Goal: Transaction & Acquisition: Register for event/course

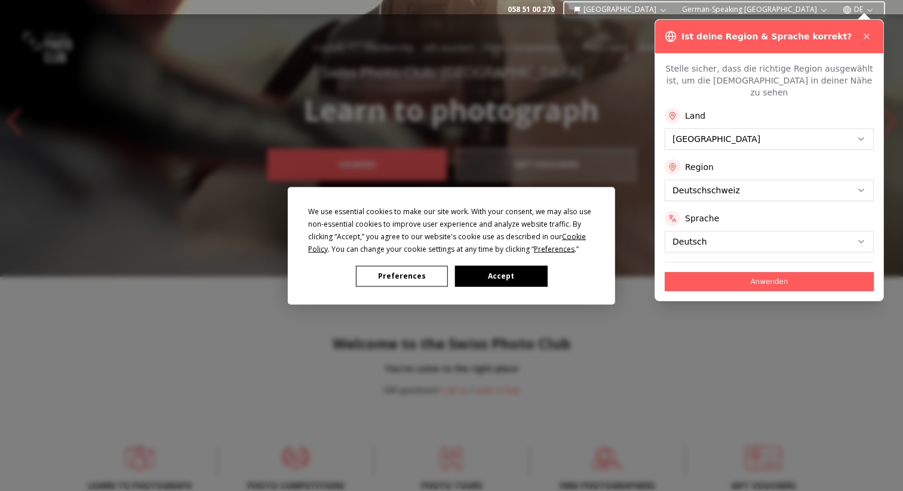
scroll to position [36, 0]
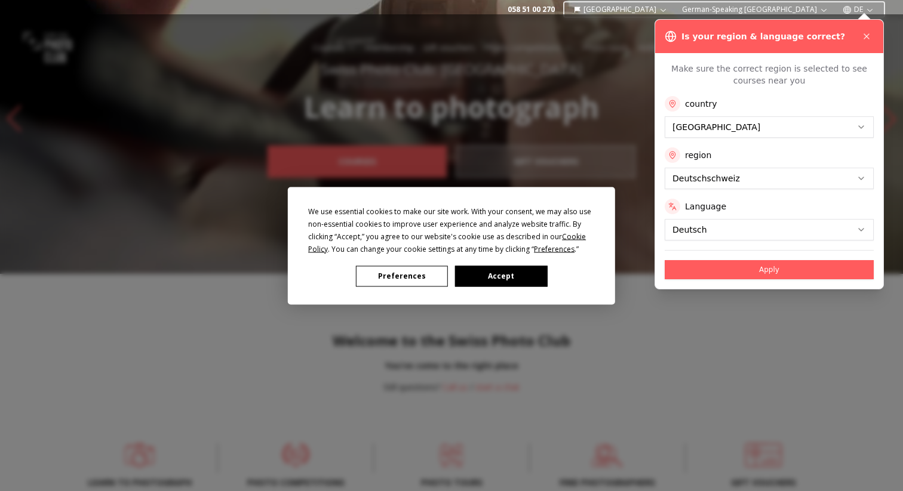
click at [417, 275] on font "Preferences" at bounding box center [402, 276] width 48 height 10
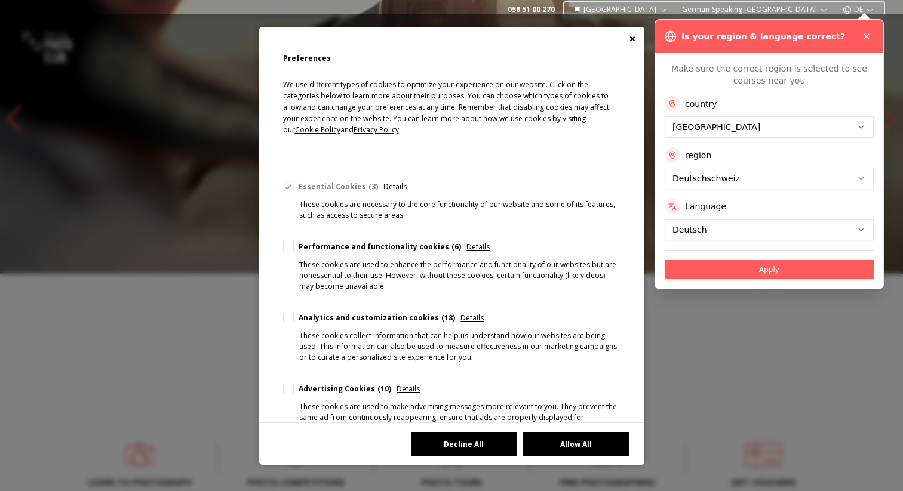
click at [476, 457] on div "Decline All Allow All" at bounding box center [451, 444] width 385 height 42
click at [476, 450] on button "Decline All" at bounding box center [464, 444] width 106 height 24
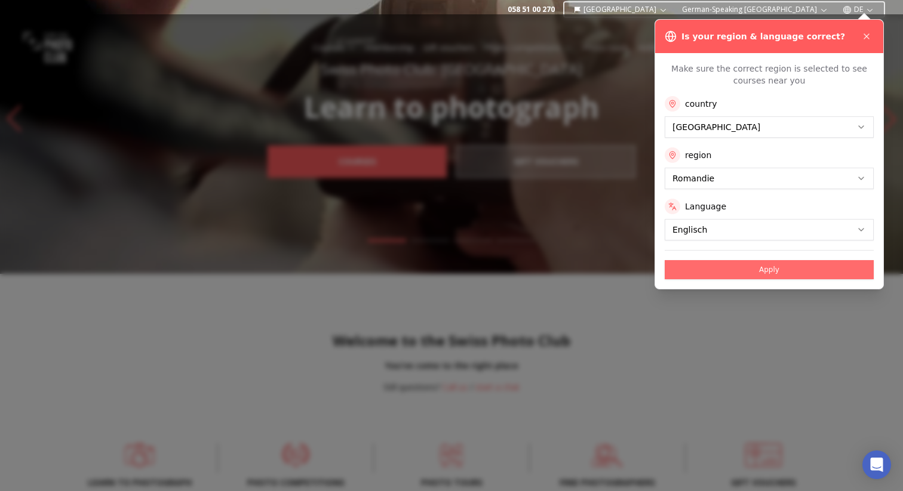
click at [741, 272] on button "Apply" at bounding box center [769, 269] width 209 height 19
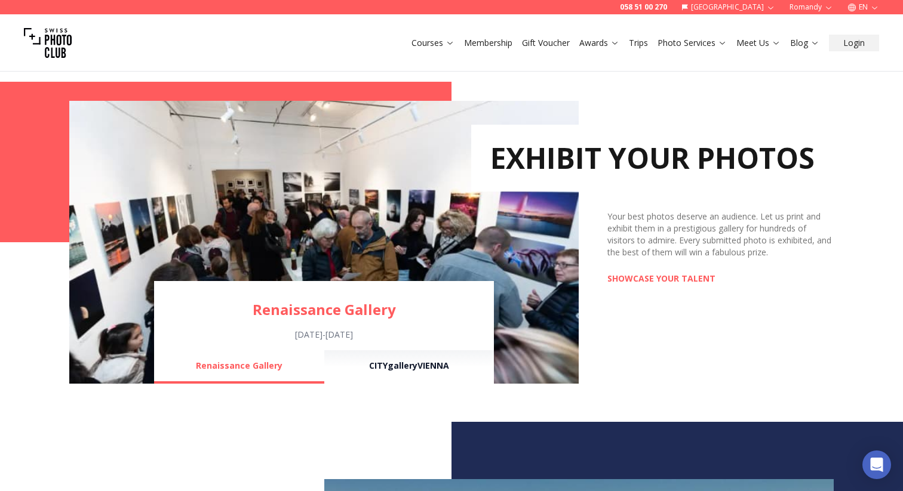
scroll to position [819, 0]
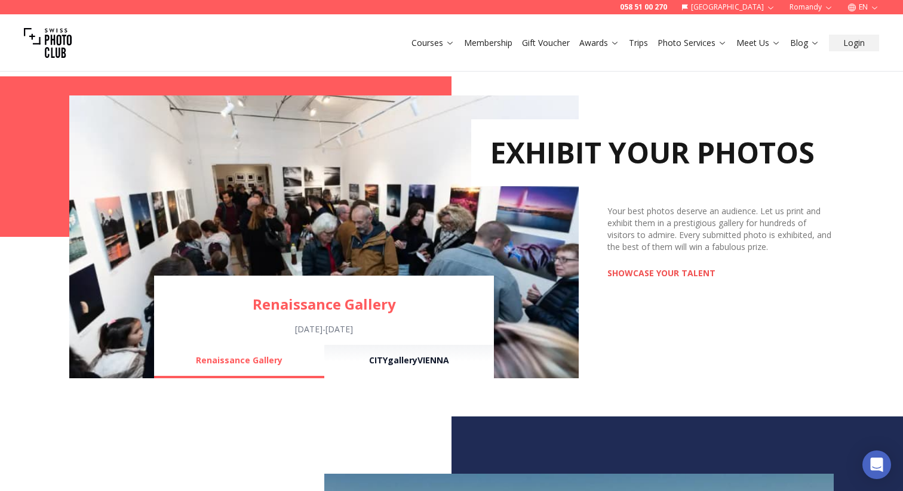
click at [681, 271] on font "SHOWCASE YOUR TALENT" at bounding box center [661, 272] width 108 height 11
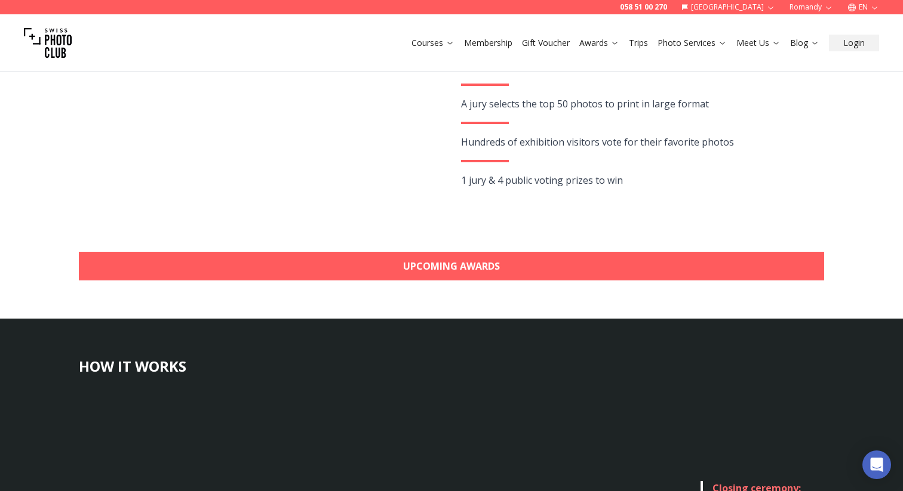
scroll to position [293, 0]
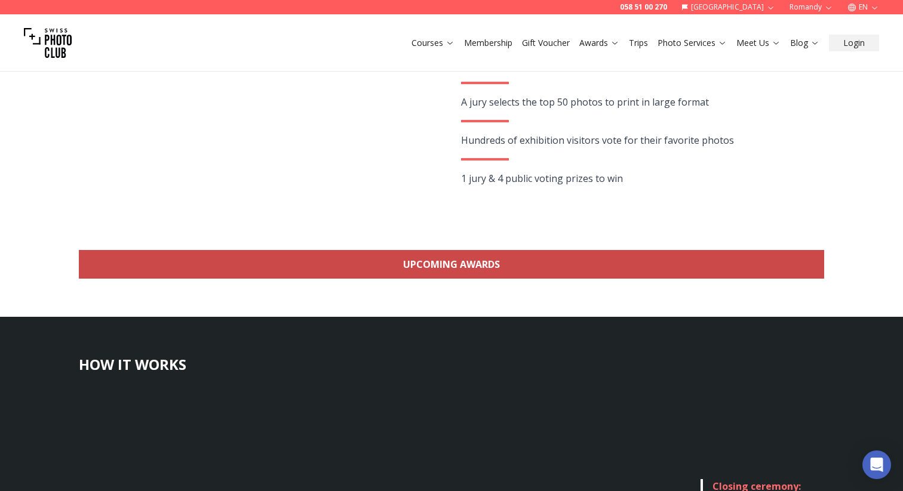
click at [469, 260] on font "Upcoming Awards" at bounding box center [451, 264] width 97 height 13
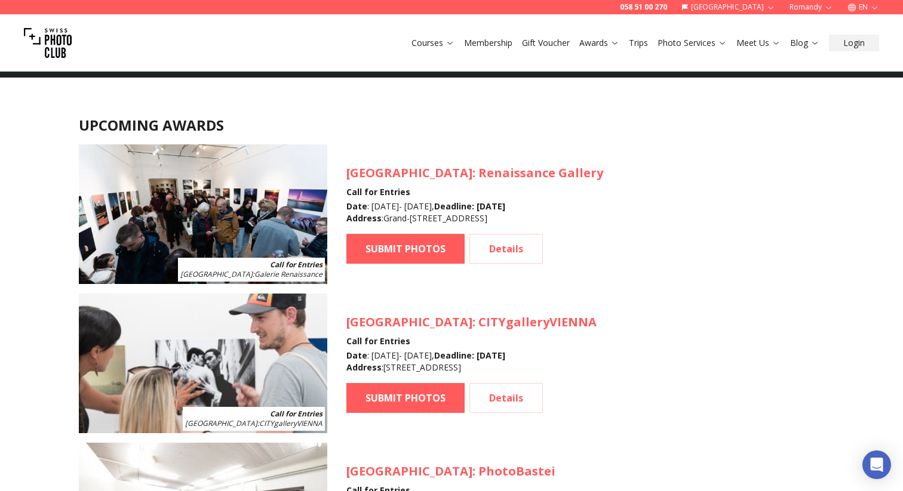
scroll to position [1062, 0]
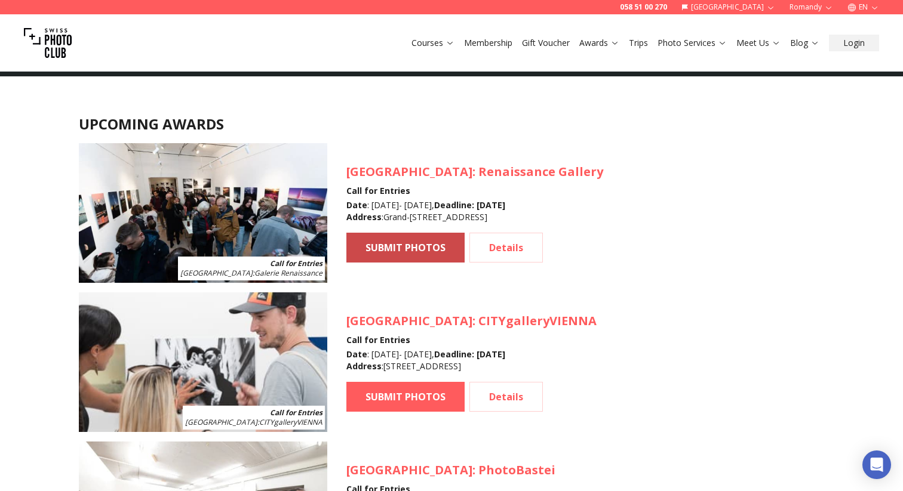
click at [405, 256] on link "SUBMIT PHOTOS" at bounding box center [405, 248] width 118 height 30
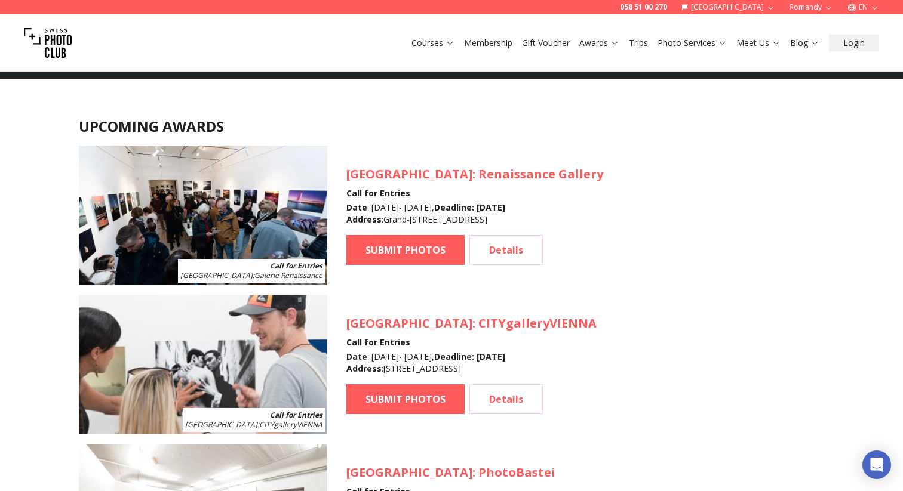
scroll to position [1062, 0]
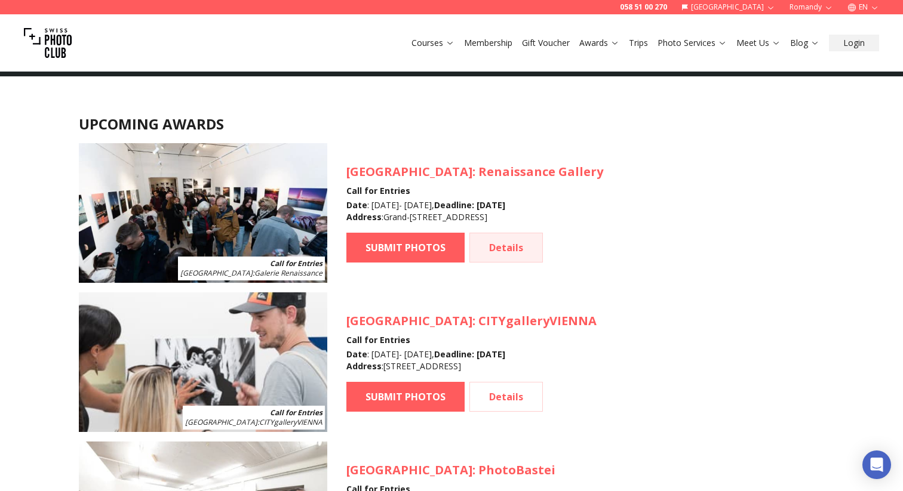
click at [519, 250] on font "Details" at bounding box center [506, 247] width 34 height 13
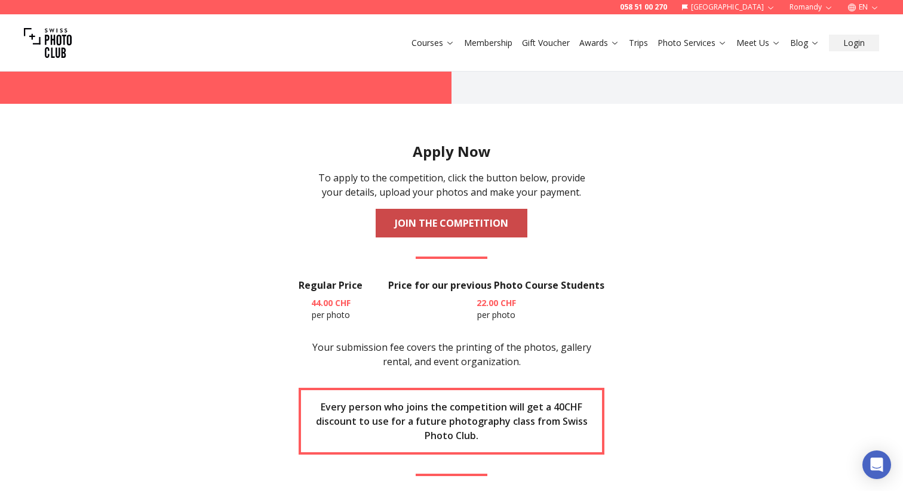
scroll to position [1482, 0]
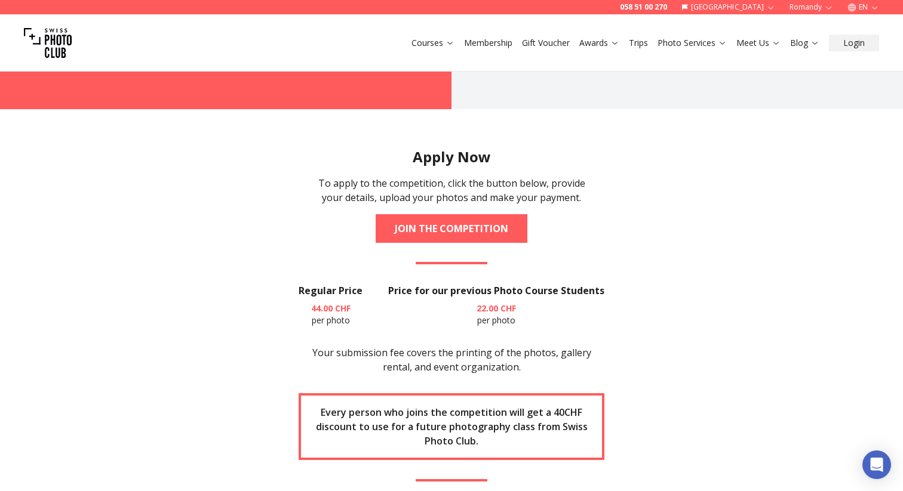
click at [469, 226] on section "Apply Now To apply to the competition, click the button below, provide your det…" at bounding box center [451, 379] width 764 height 540
click at [468, 222] on font "JOIN THE COMPETITION" at bounding box center [451, 228] width 113 height 13
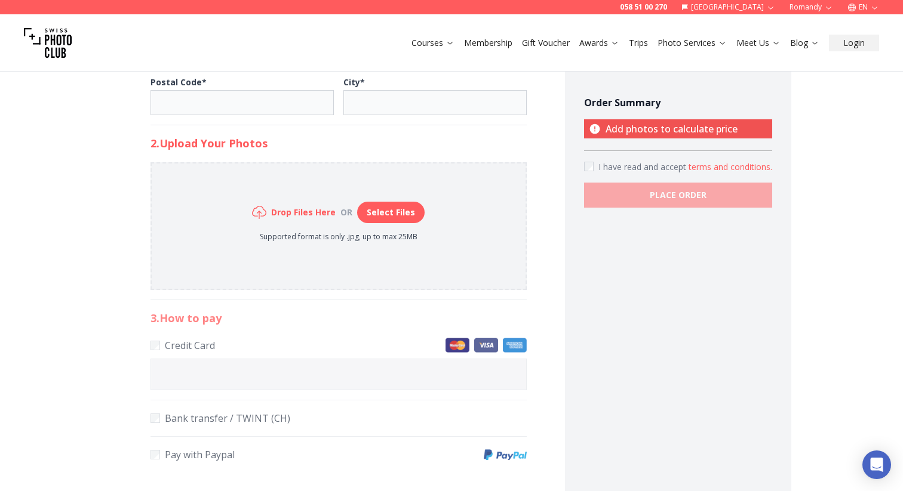
scroll to position [531, 0]
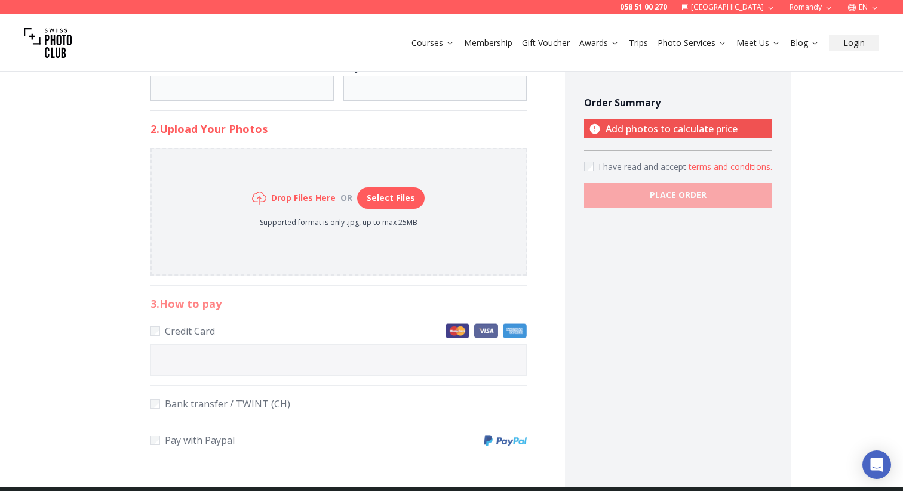
click at [389, 196] on font "Select Files" at bounding box center [391, 197] width 48 height 11
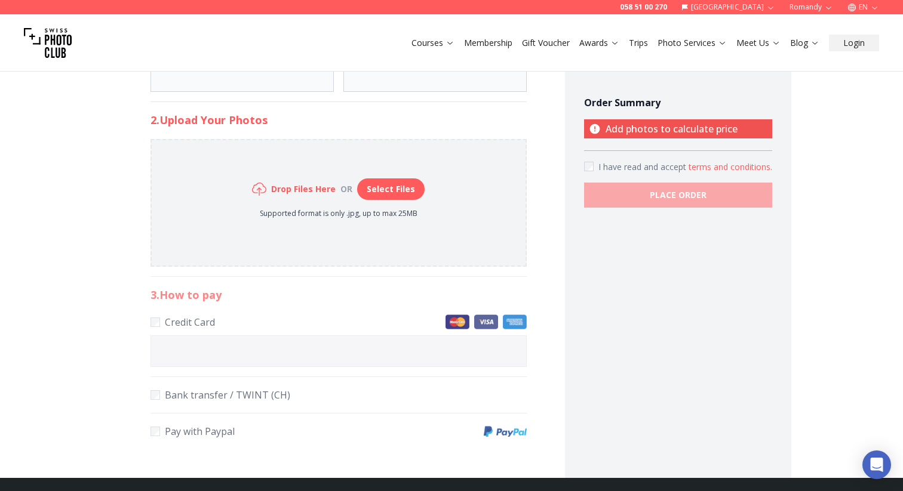
click at [393, 187] on font "Select Files" at bounding box center [391, 188] width 48 height 11
type input "**********"
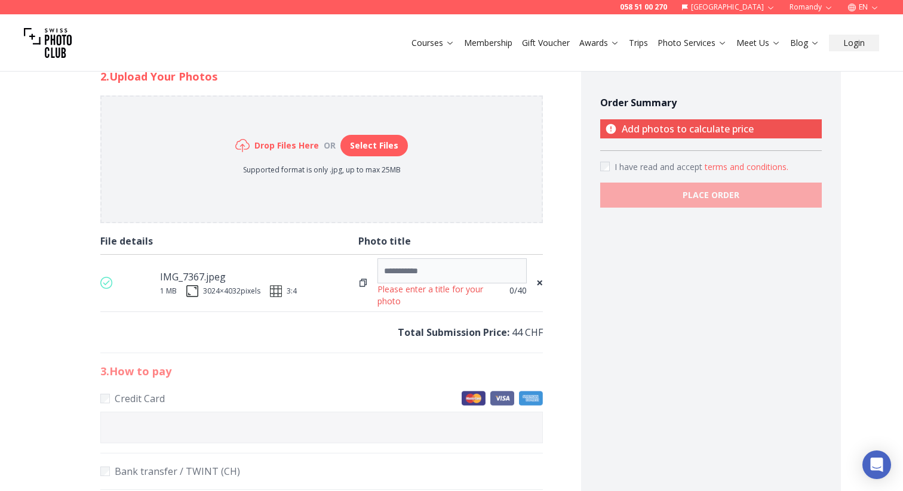
scroll to position [590, 0]
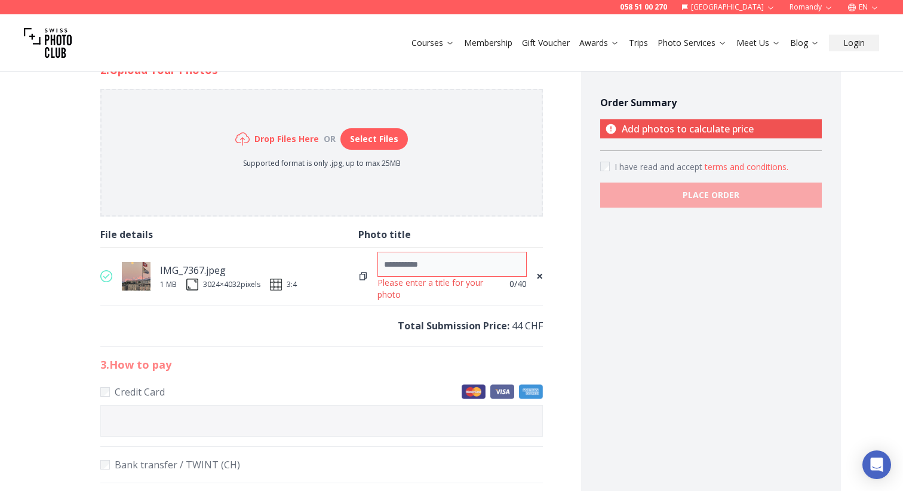
click at [445, 262] on input at bounding box center [451, 264] width 149 height 25
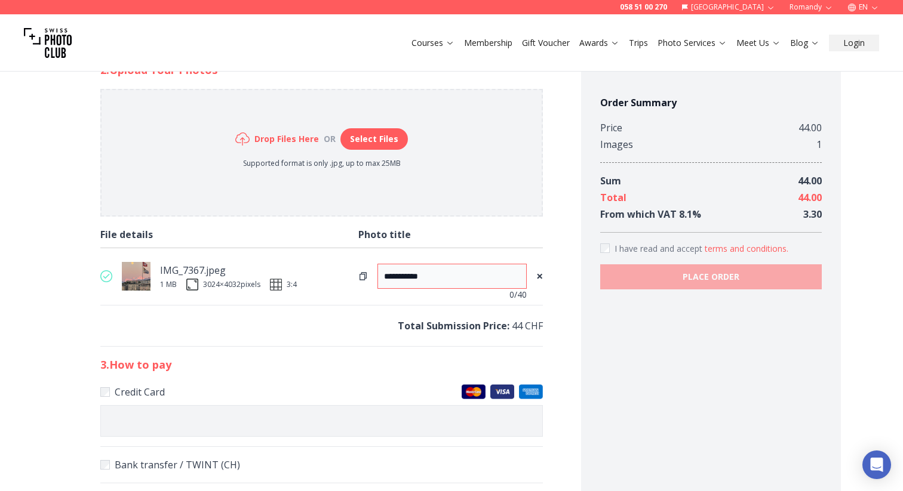
type input "**********"
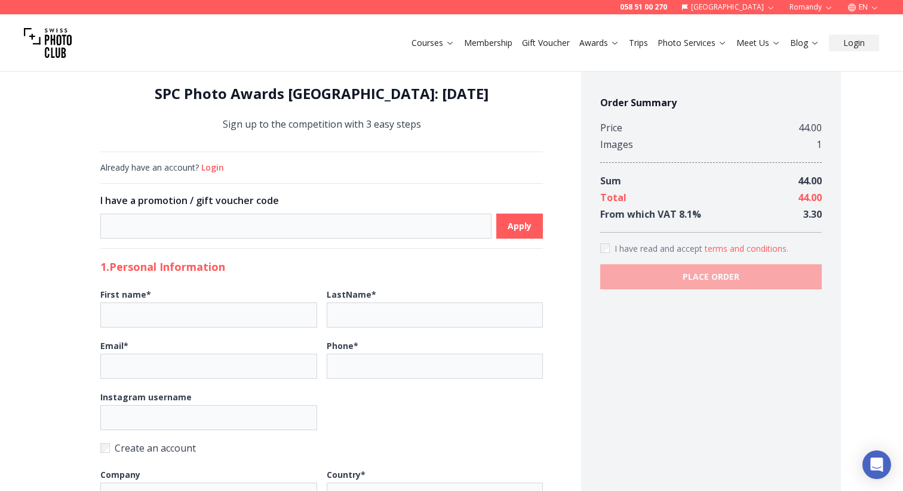
scroll to position [0, 0]
